Goal: Task Accomplishment & Management: Use online tool/utility

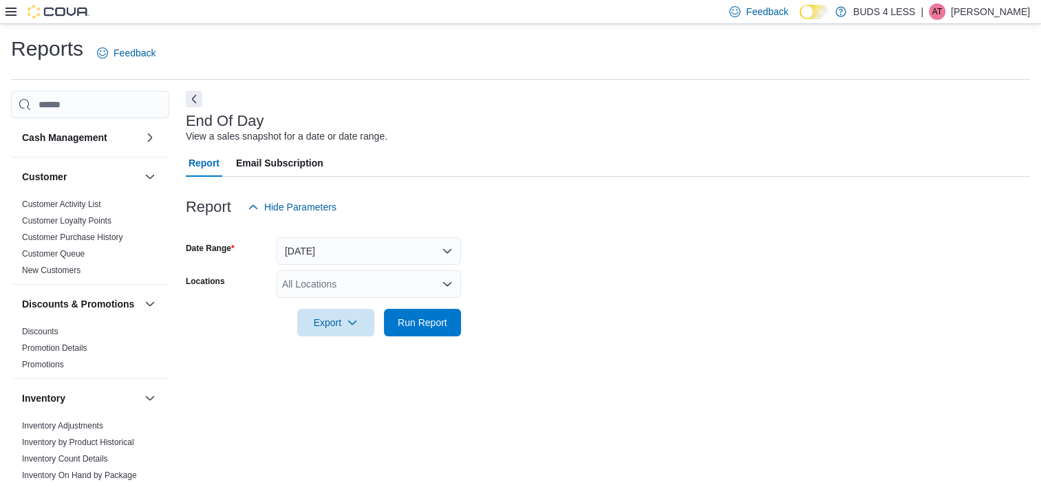
scroll to position [8, 0]
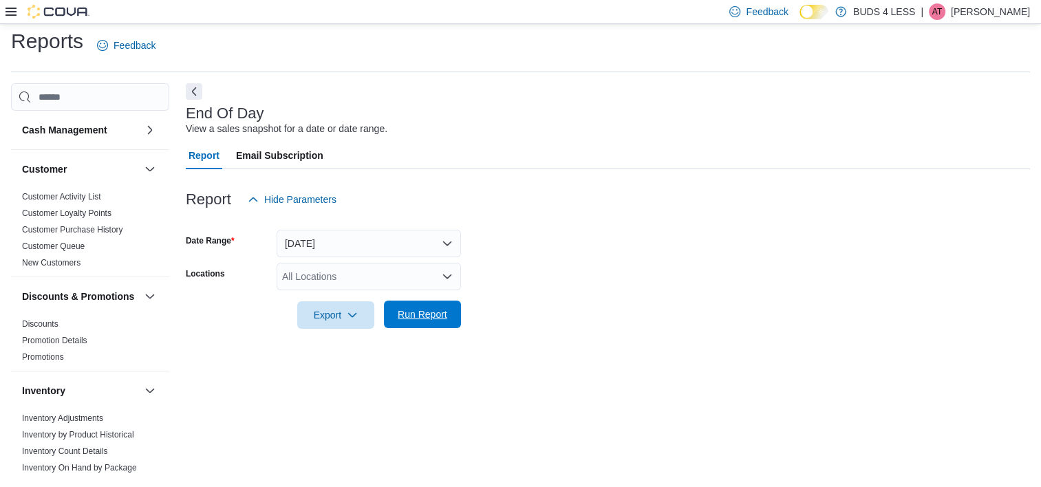
click at [419, 315] on span "Run Report" at bounding box center [423, 315] width 50 height 14
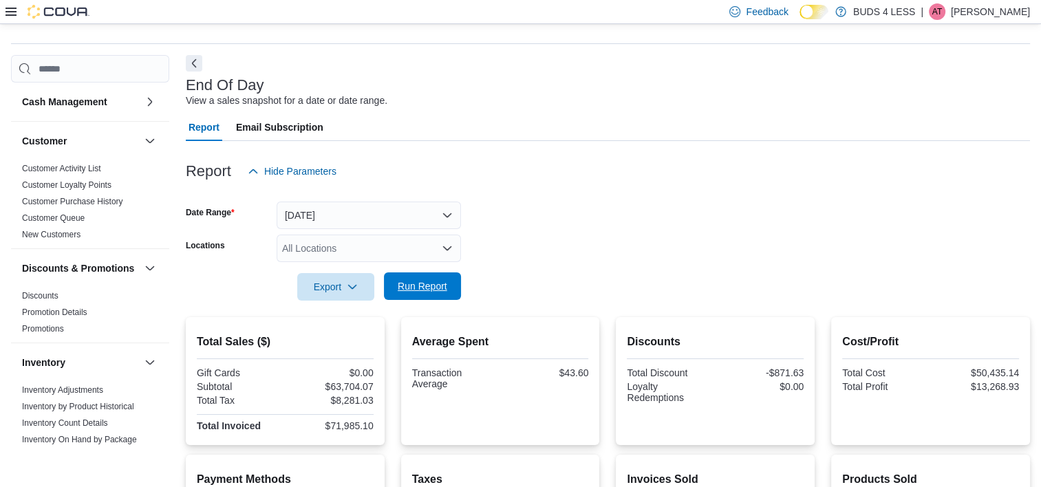
scroll to position [36, 0]
click at [316, 234] on form "Date Range [DATE] Locations All Locations Export Run Report" at bounding box center [608, 243] width 844 height 116
click at [311, 242] on div "All Locations" at bounding box center [369, 249] width 184 height 28
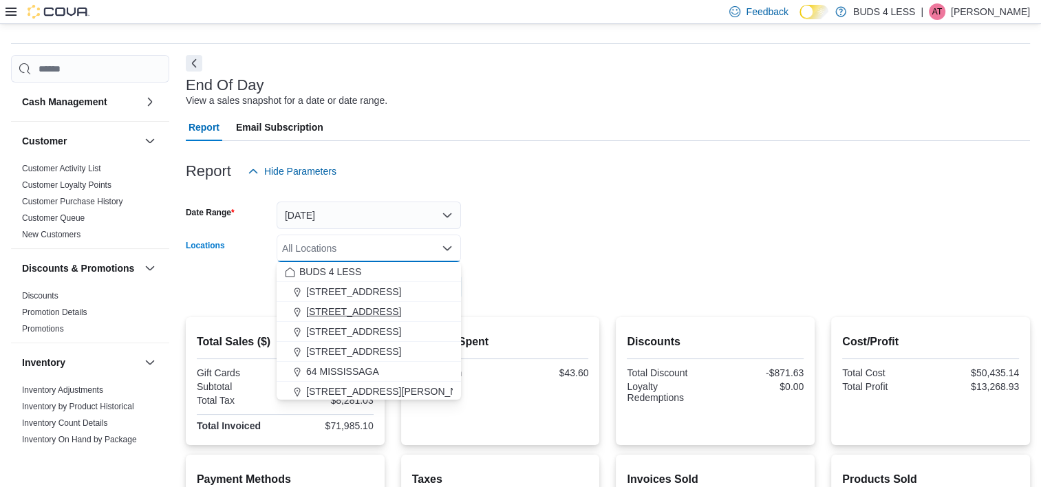
drag, startPoint x: 352, startPoint y: 345, endPoint x: 383, endPoint y: 317, distance: 41.4
click at [352, 346] on span "[STREET_ADDRESS]" at bounding box center [353, 352] width 95 height 14
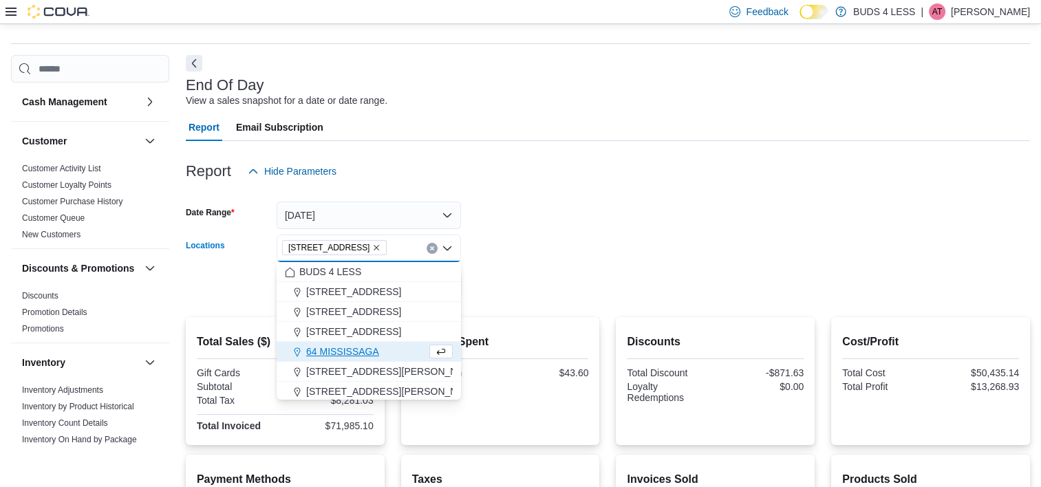
click at [511, 260] on form "Date Range [DATE] Locations [STREET_ADDRESS] Selected. [STREET_ADDRESS]. Press …" at bounding box center [608, 243] width 844 height 116
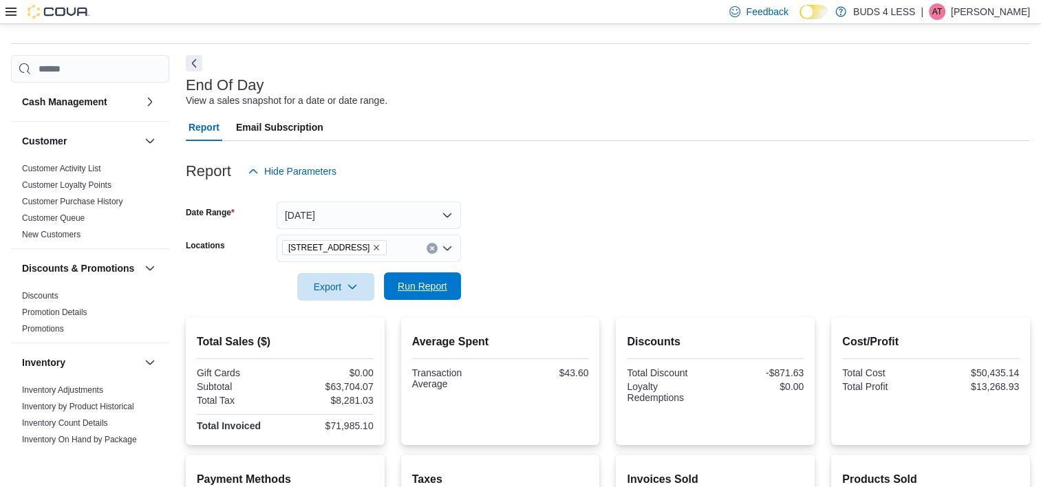
click at [398, 288] on span "Run Report" at bounding box center [423, 286] width 50 height 14
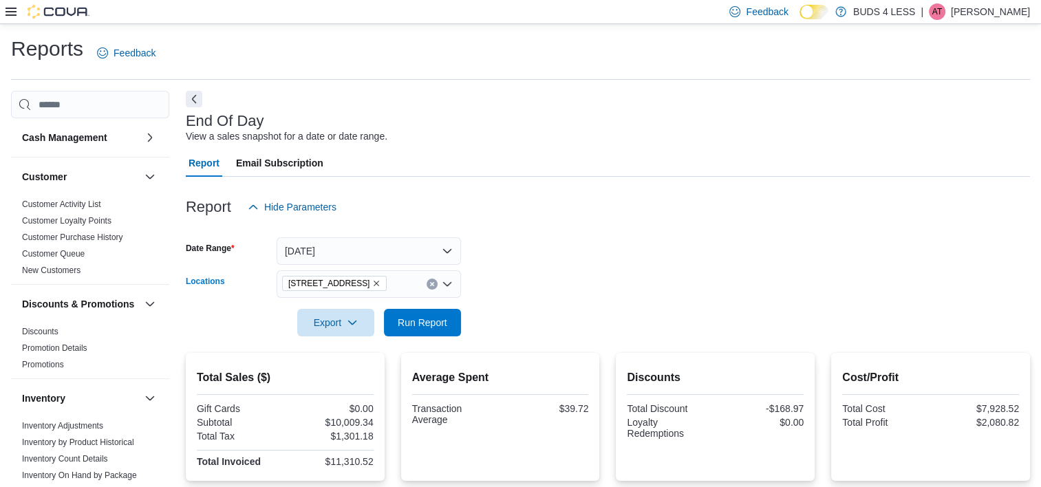
click at [373, 281] on icon "Remove 489 Yonge St, Unit 2 from selection in this group" at bounding box center [376, 283] width 8 height 8
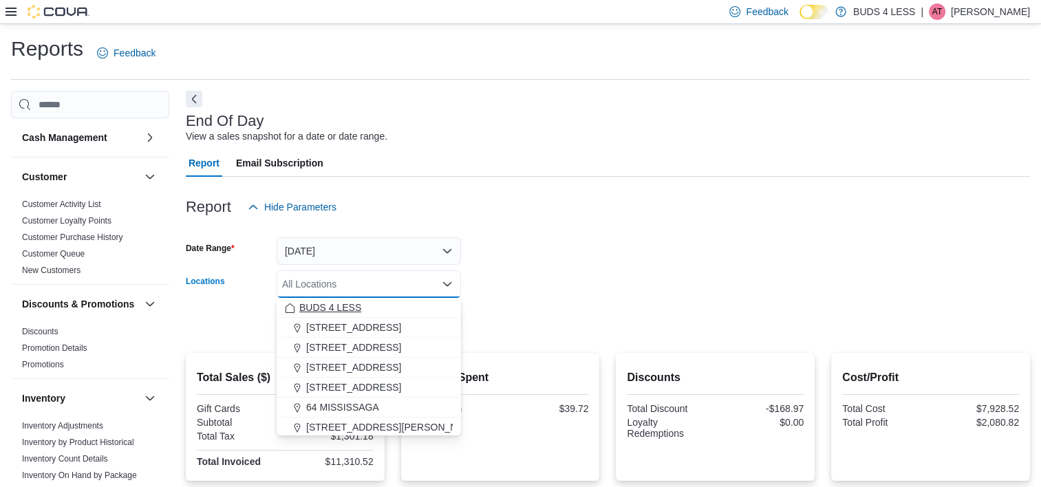
drag, startPoint x: 369, startPoint y: 322, endPoint x: 413, endPoint y: 305, distance: 47.3
click at [369, 322] on span "[STREET_ADDRESS]" at bounding box center [353, 328] width 95 height 14
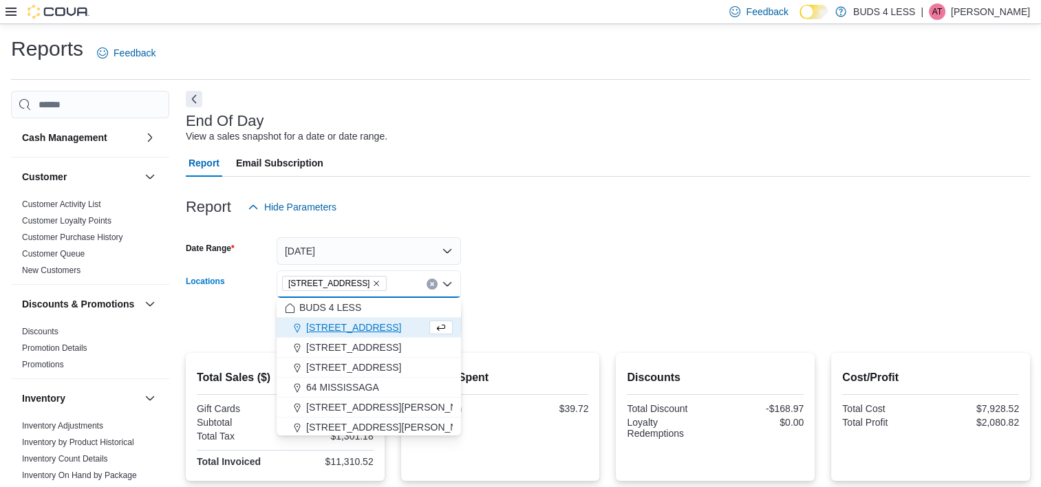
click at [527, 292] on form "Date Range [DATE] Locations [STREET_ADDRESS] Combo box. Selected. [STREET_ADDRE…" at bounding box center [608, 279] width 844 height 116
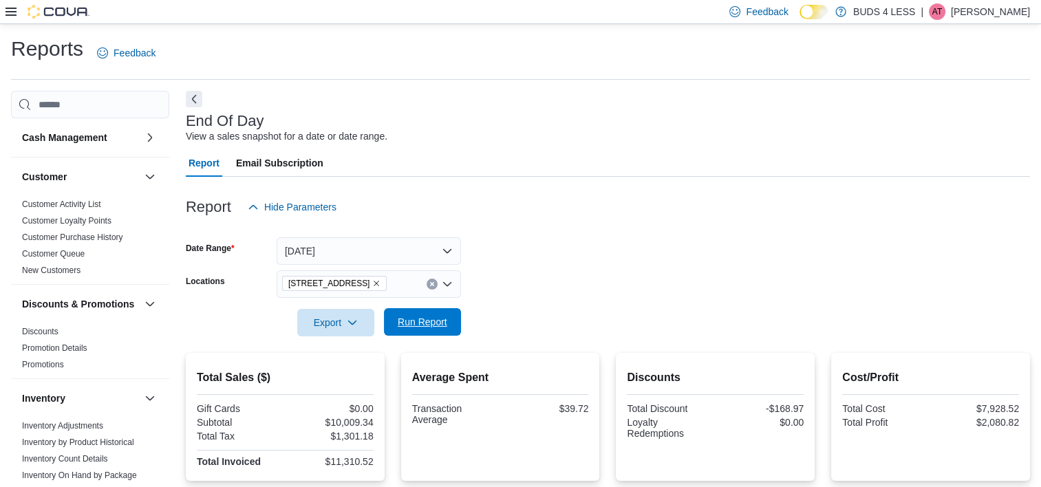
click at [402, 322] on span "Run Report" at bounding box center [423, 322] width 50 height 14
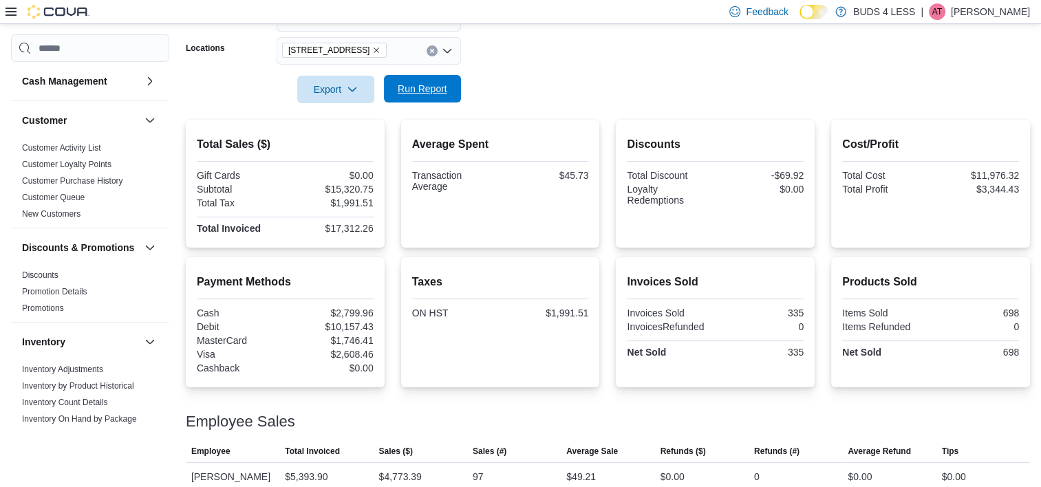
scroll to position [57, 0]
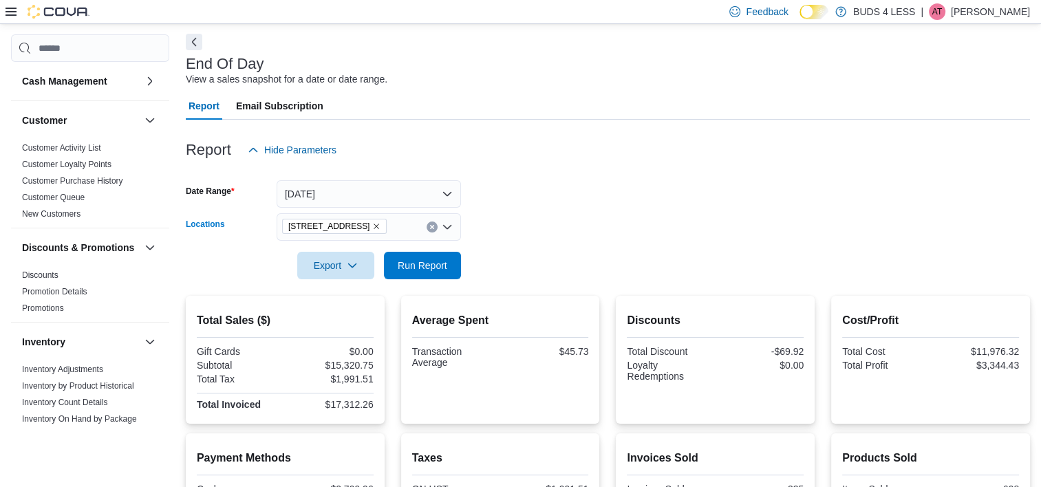
click at [381, 227] on icon "Remove 145 Mapleview Dr W, Unit A from selection in this group" at bounding box center [376, 226] width 8 height 8
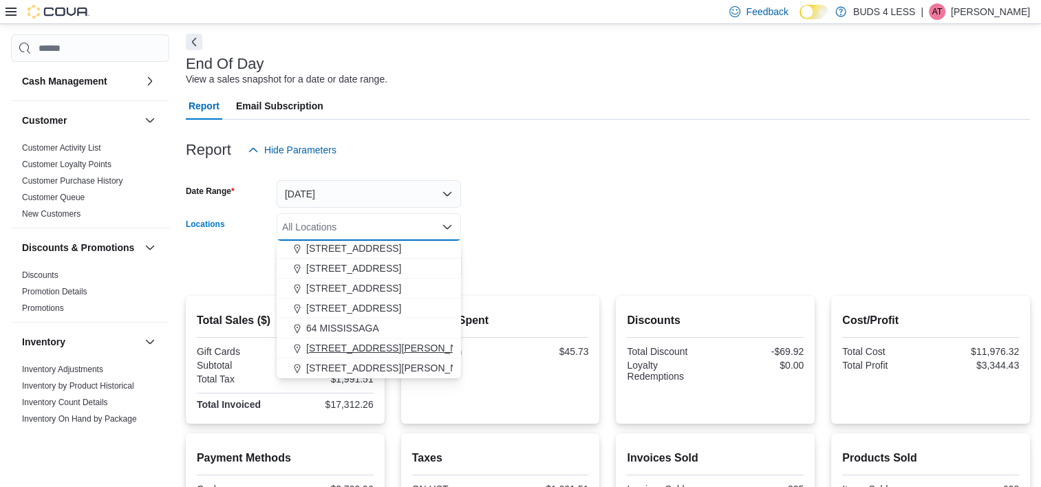
click at [373, 347] on span "[STREET_ADDRESS][PERSON_NAME]" at bounding box center [393, 348] width 175 height 14
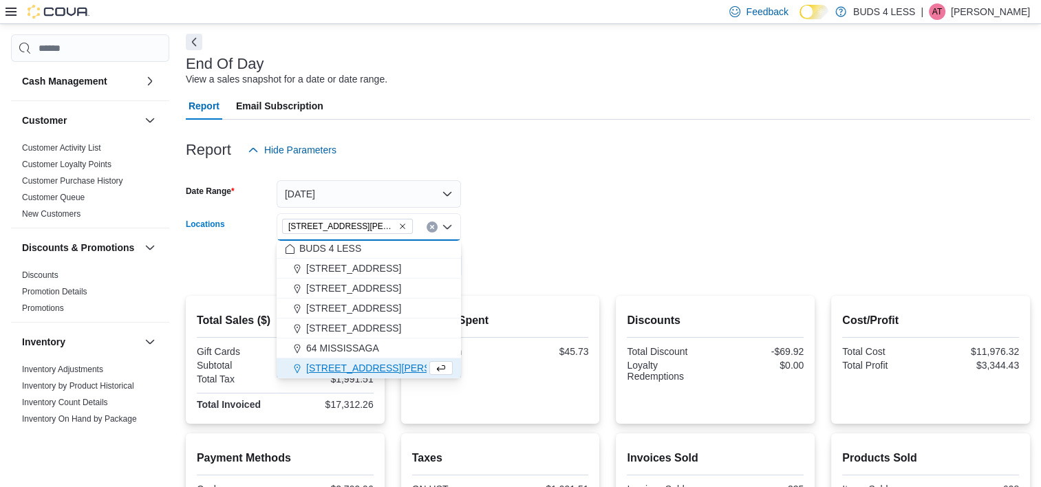
click at [568, 219] on form "Date Range [DATE] Locations [STREET_ADDRESS][PERSON_NAME] Combo box. Selected. …" at bounding box center [608, 222] width 844 height 116
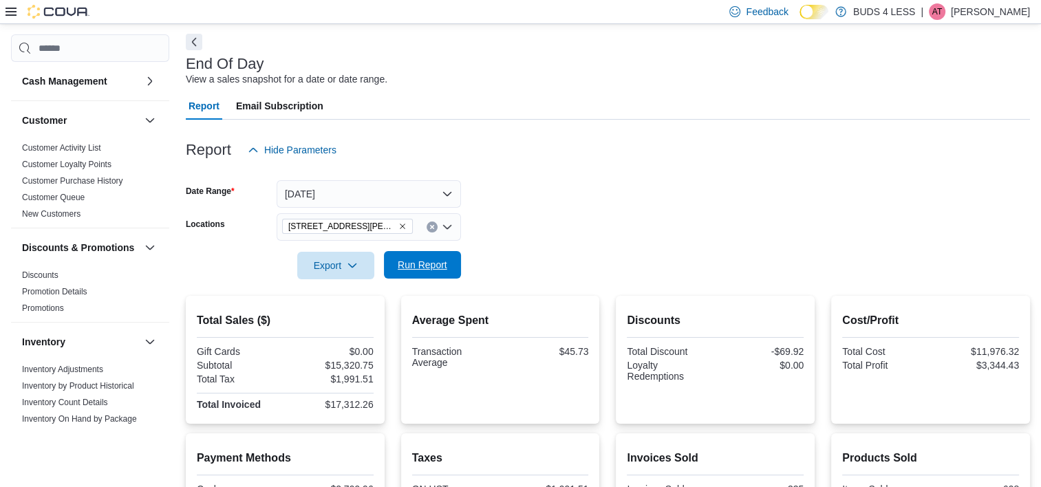
drag, startPoint x: 443, startPoint y: 252, endPoint x: 438, endPoint y: 259, distance: 8.8
click at [440, 256] on span "Run Report" at bounding box center [422, 265] width 61 height 28
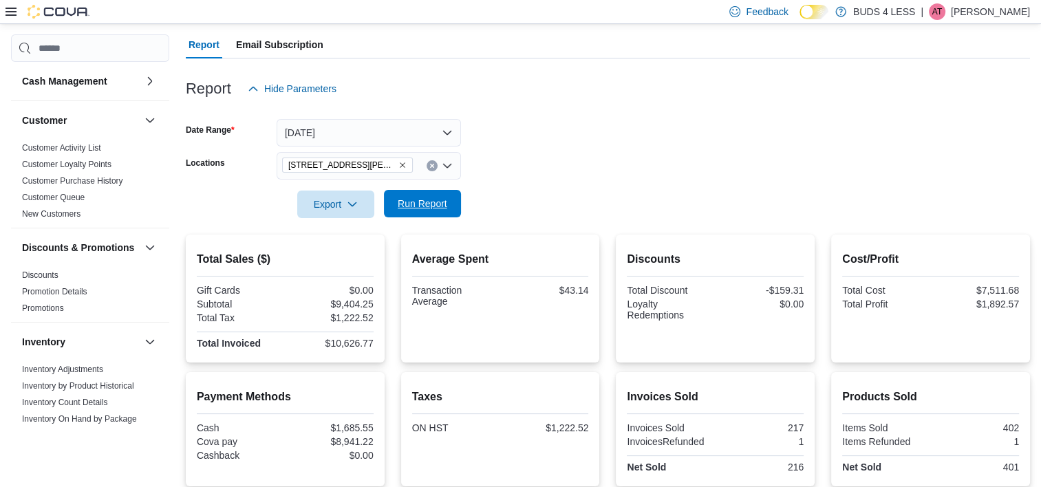
scroll to position [83, 0]
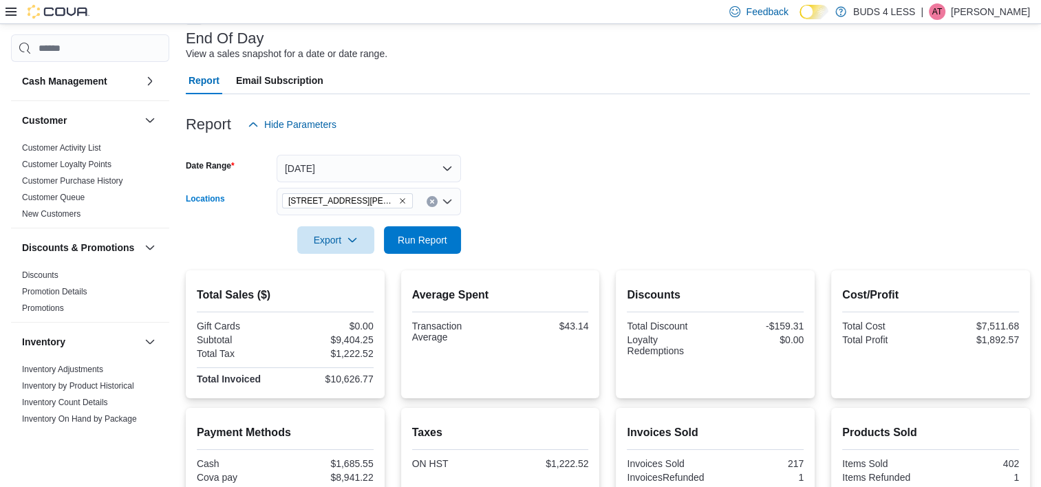
click at [398, 202] on icon "Remove 727 William Street #5 from selection in this group" at bounding box center [402, 201] width 8 height 8
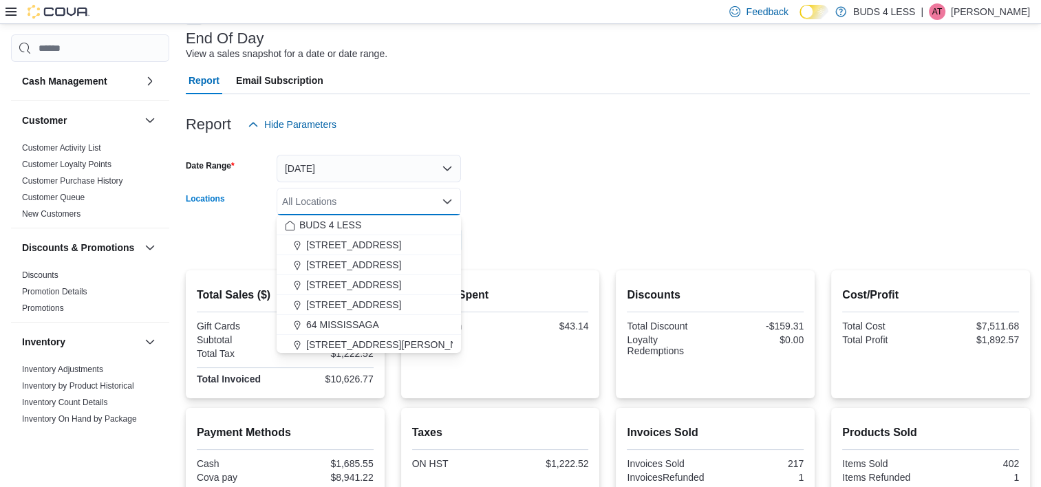
click at [538, 202] on form "Date Range [DATE] Locations All Locations Combo box. Selected. Combo box input.…" at bounding box center [608, 196] width 844 height 116
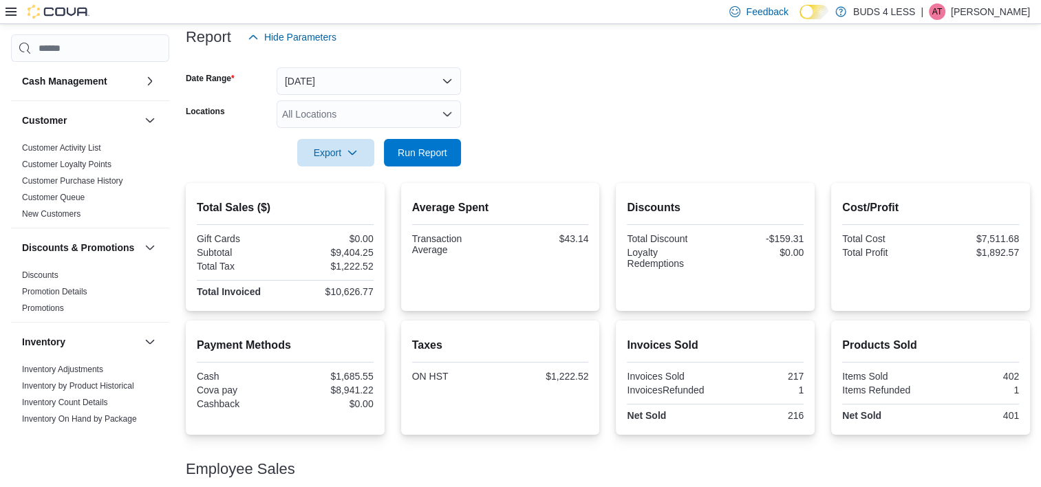
scroll to position [14, 0]
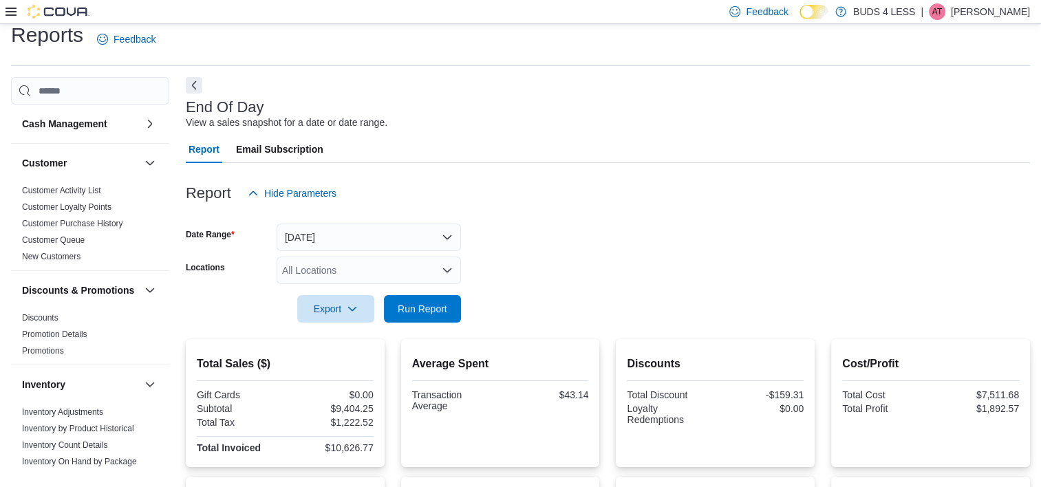
click at [348, 267] on div "All Locations" at bounding box center [369, 271] width 184 height 28
click at [560, 245] on form "Date Range [DATE] Locations All Locations Export Run Report" at bounding box center [608, 265] width 844 height 116
click at [404, 220] on div at bounding box center [608, 215] width 844 height 17
click at [398, 234] on button "[DATE]" at bounding box center [369, 238] width 184 height 28
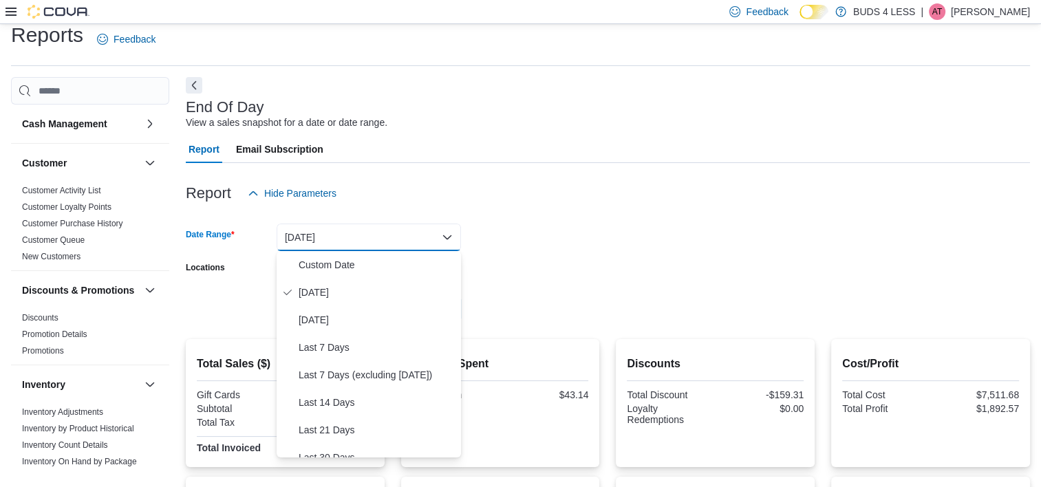
click at [557, 214] on div at bounding box center [608, 215] width 844 height 17
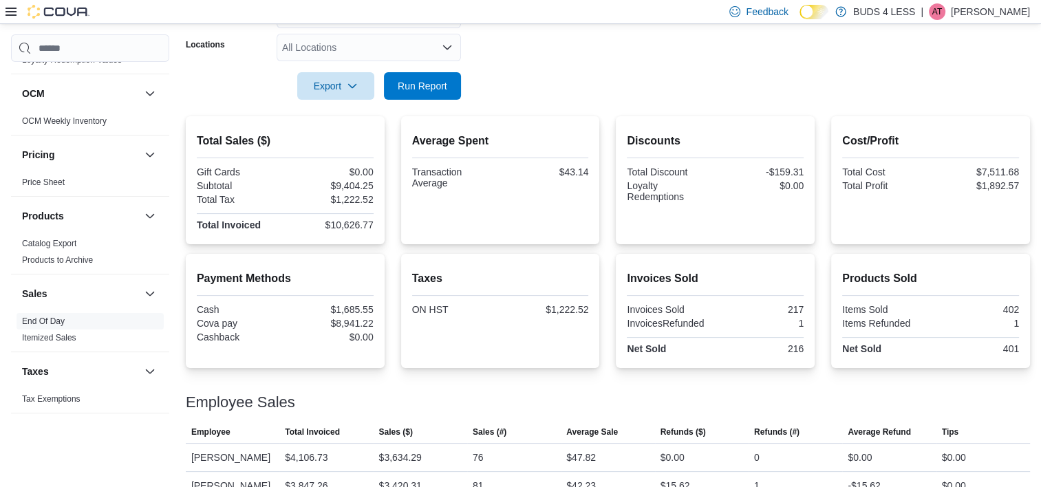
scroll to position [289, 0]
